Goal: Navigation & Orientation: Find specific page/section

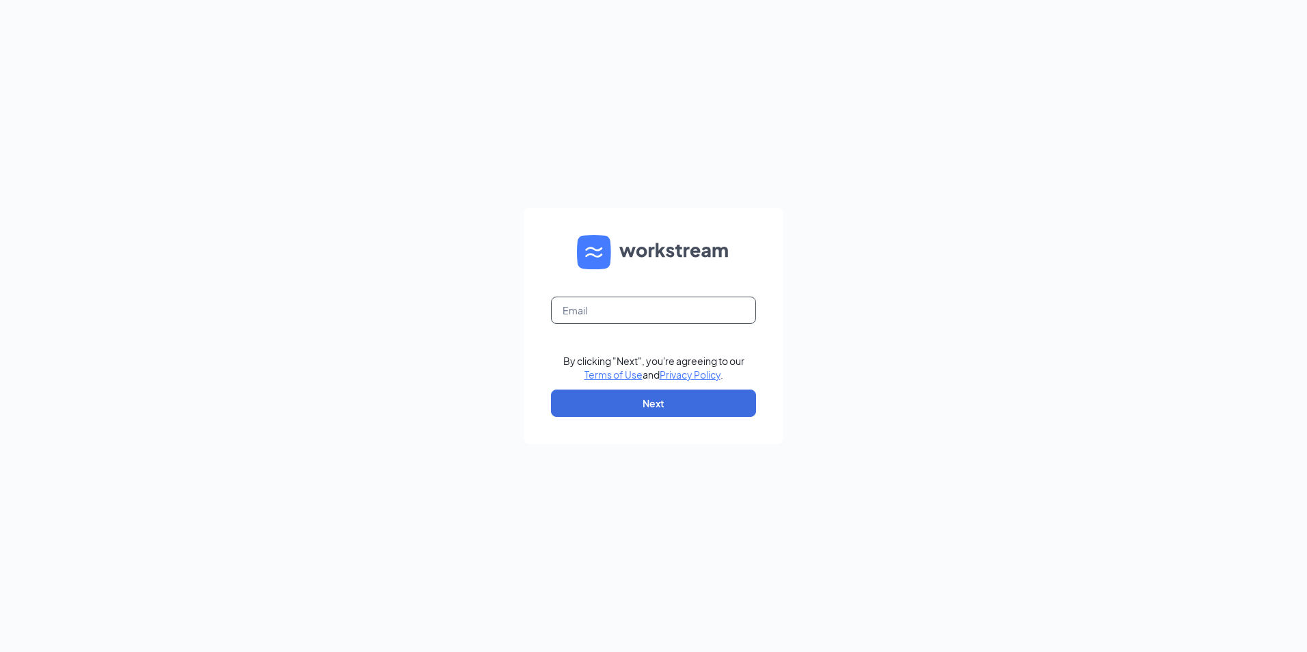
click at [657, 306] on input "text" at bounding box center [653, 310] width 205 height 27
type input "[EMAIL_ADDRESS][DOMAIN_NAME]"
click at [641, 395] on button "Next" at bounding box center [653, 403] width 205 height 27
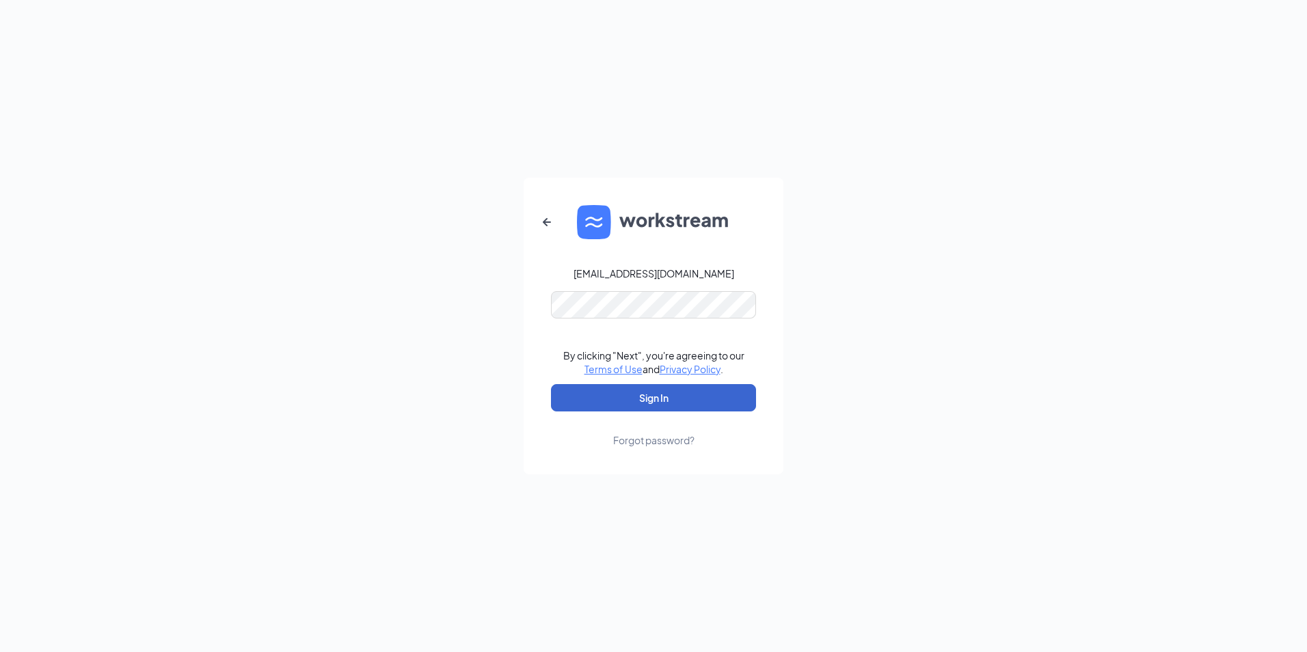
click at [635, 394] on button "Sign In" at bounding box center [653, 397] width 205 height 27
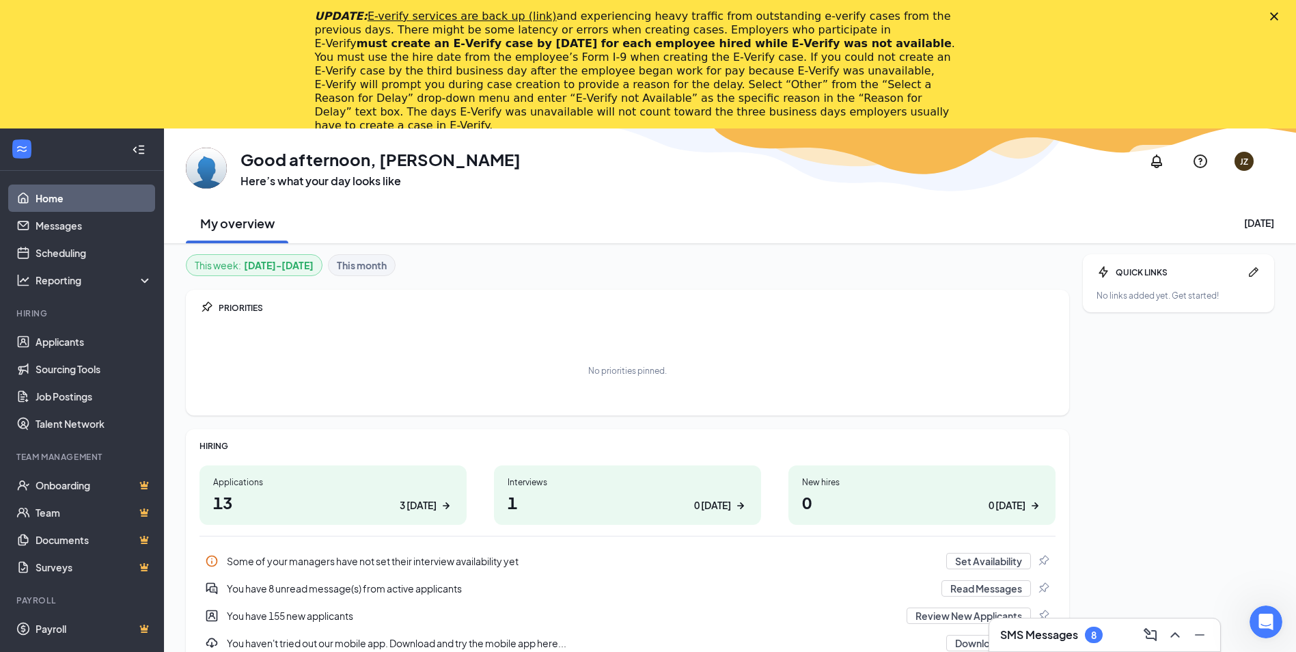
click at [1279, 16] on icon "Close" at bounding box center [1274, 16] width 8 height 8
